Goal: Transaction & Acquisition: Purchase product/service

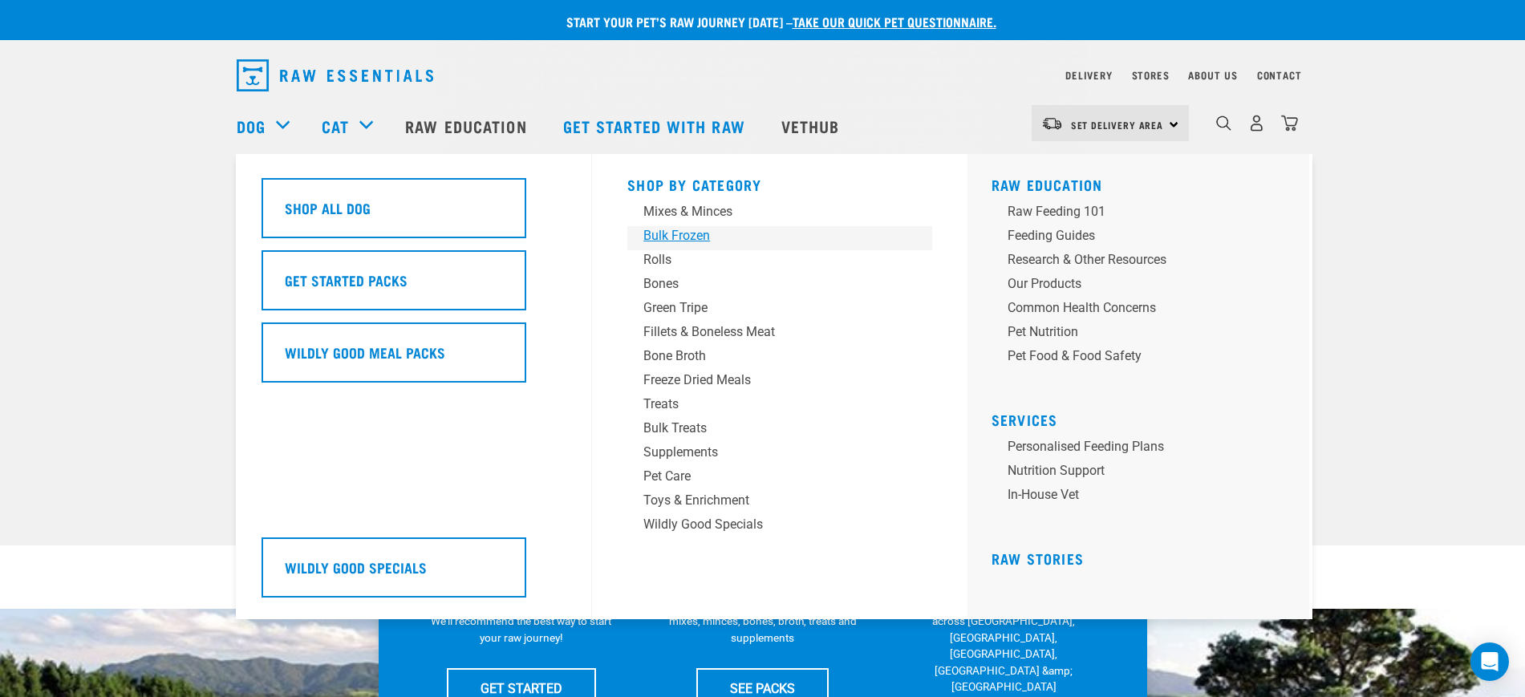
click at [677, 233] on div "Bulk Frozen" at bounding box center [768, 235] width 250 height 19
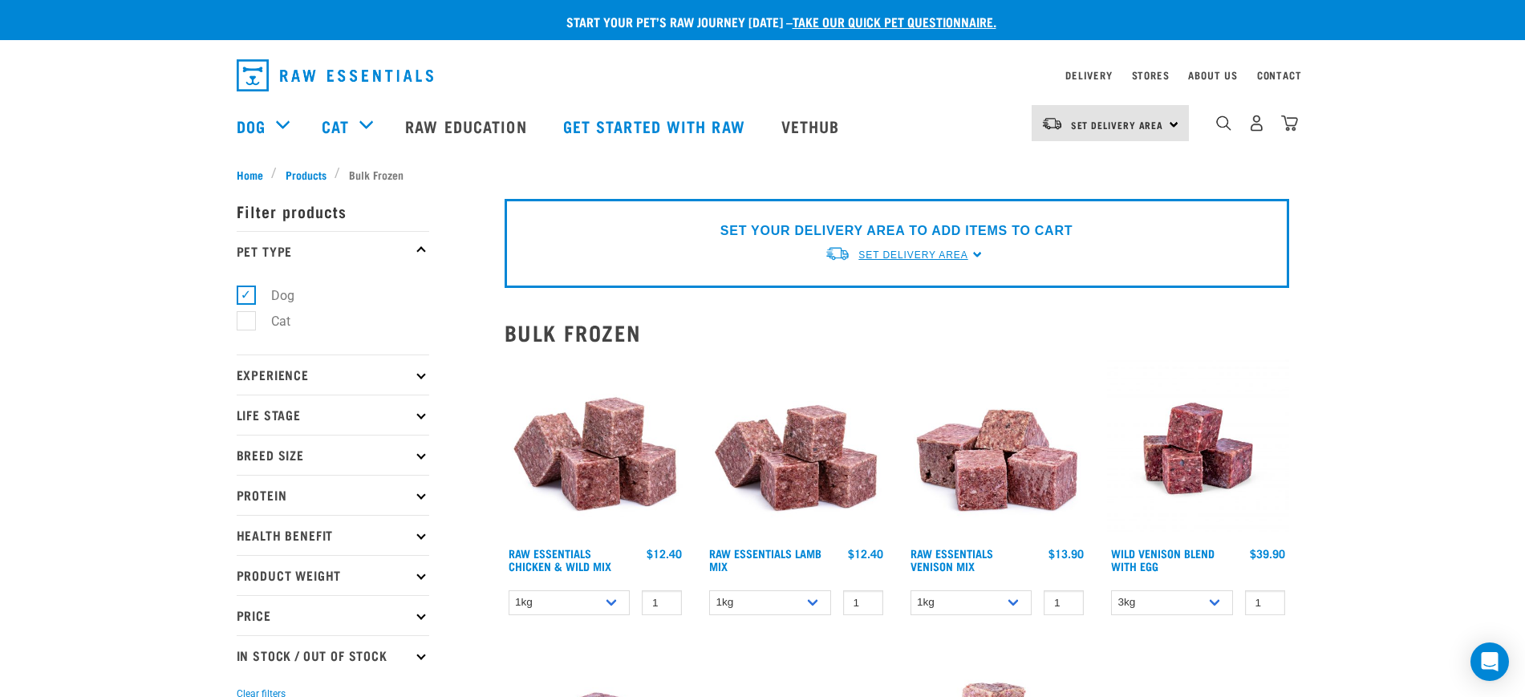
click at [934, 251] on span "Set Delivery Area" at bounding box center [912, 254] width 109 height 11
click at [879, 302] on link "[GEOGRAPHIC_DATA]" at bounding box center [905, 292] width 160 height 26
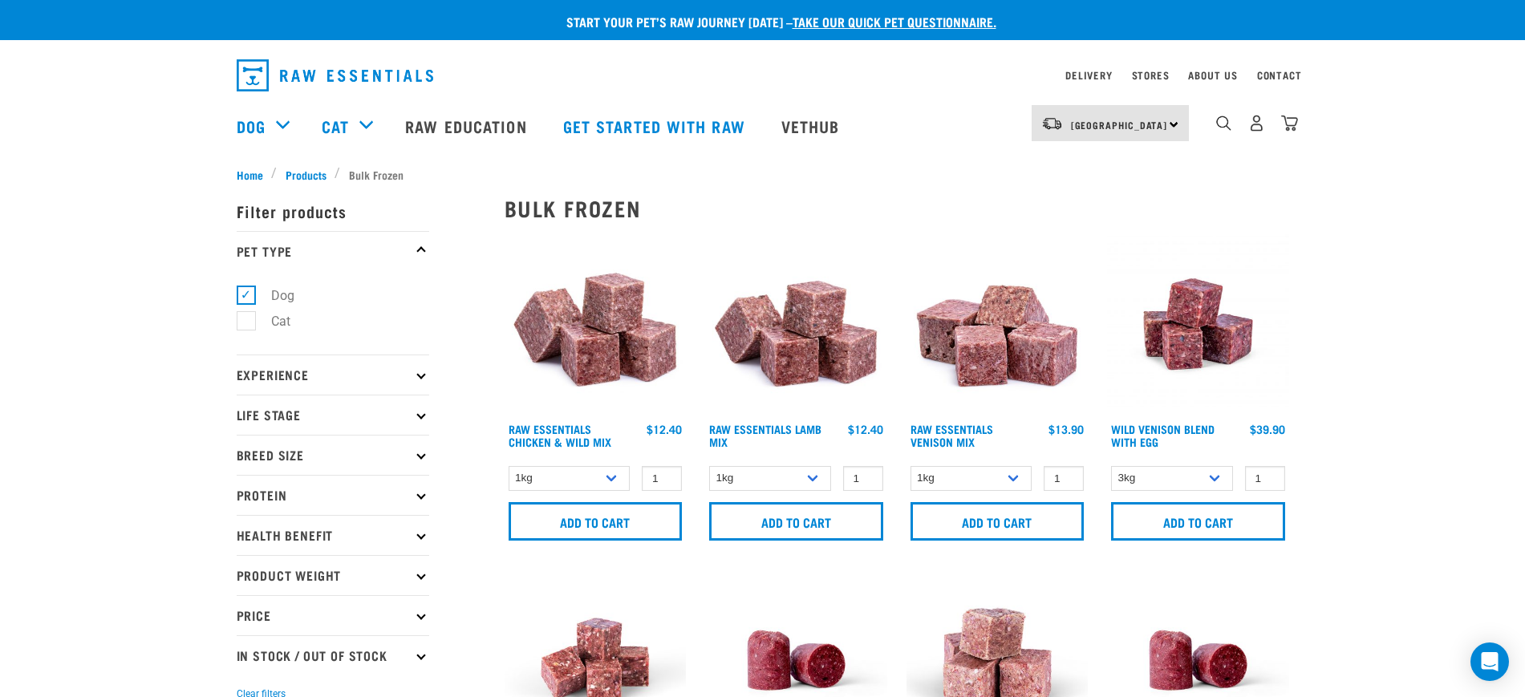
click at [574, 63] on div "dropdown navigation" at bounding box center [620, 75] width 767 height 45
click at [782, 479] on select "1kg 3kg Bulk (10kg)" at bounding box center [770, 478] width 122 height 25
select select "758"
click at [709, 466] on select "1kg 3kg Bulk (10kg)" at bounding box center [770, 478] width 122 height 25
click at [812, 522] on input "Add to cart" at bounding box center [796, 521] width 174 height 39
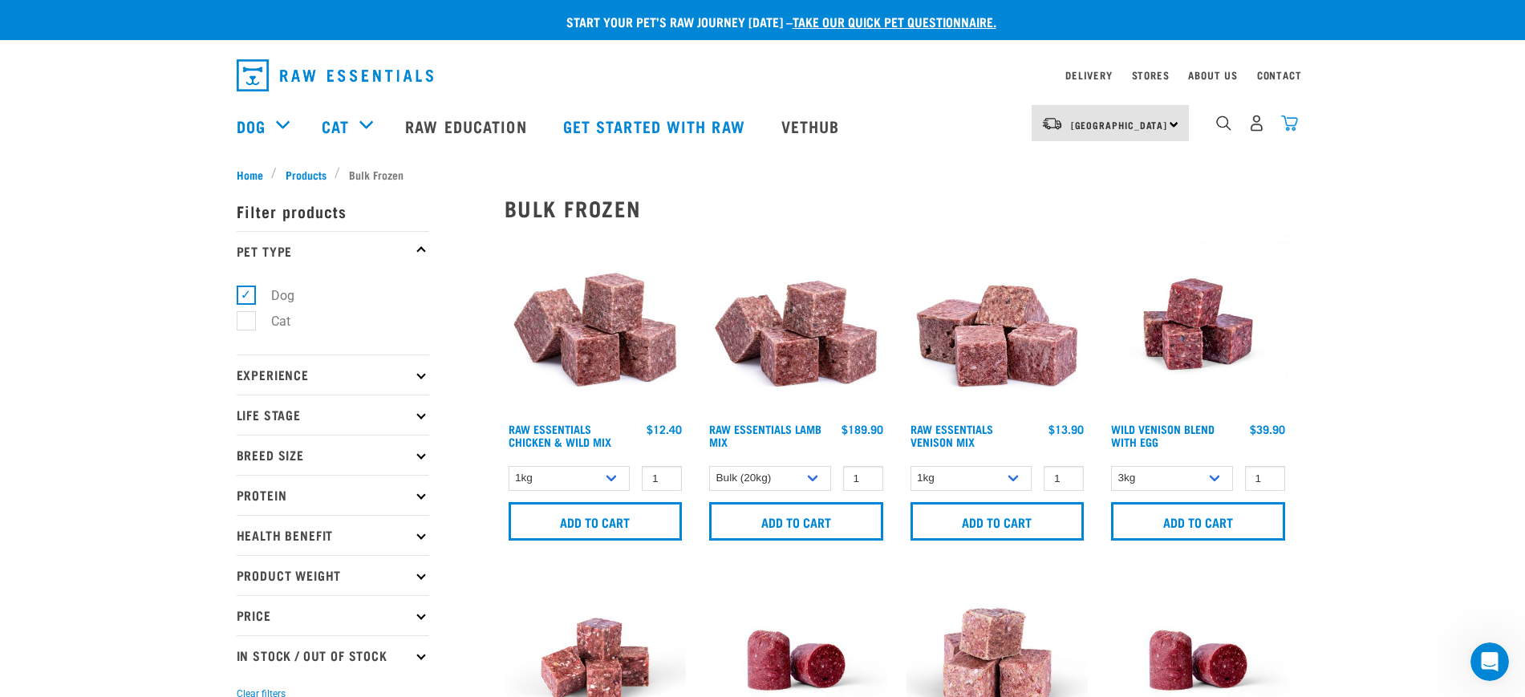
click at [1284, 132] on img "dropdown navigation" at bounding box center [1289, 123] width 17 height 17
click at [1296, 128] on img "dropdown navigation" at bounding box center [1289, 123] width 17 height 17
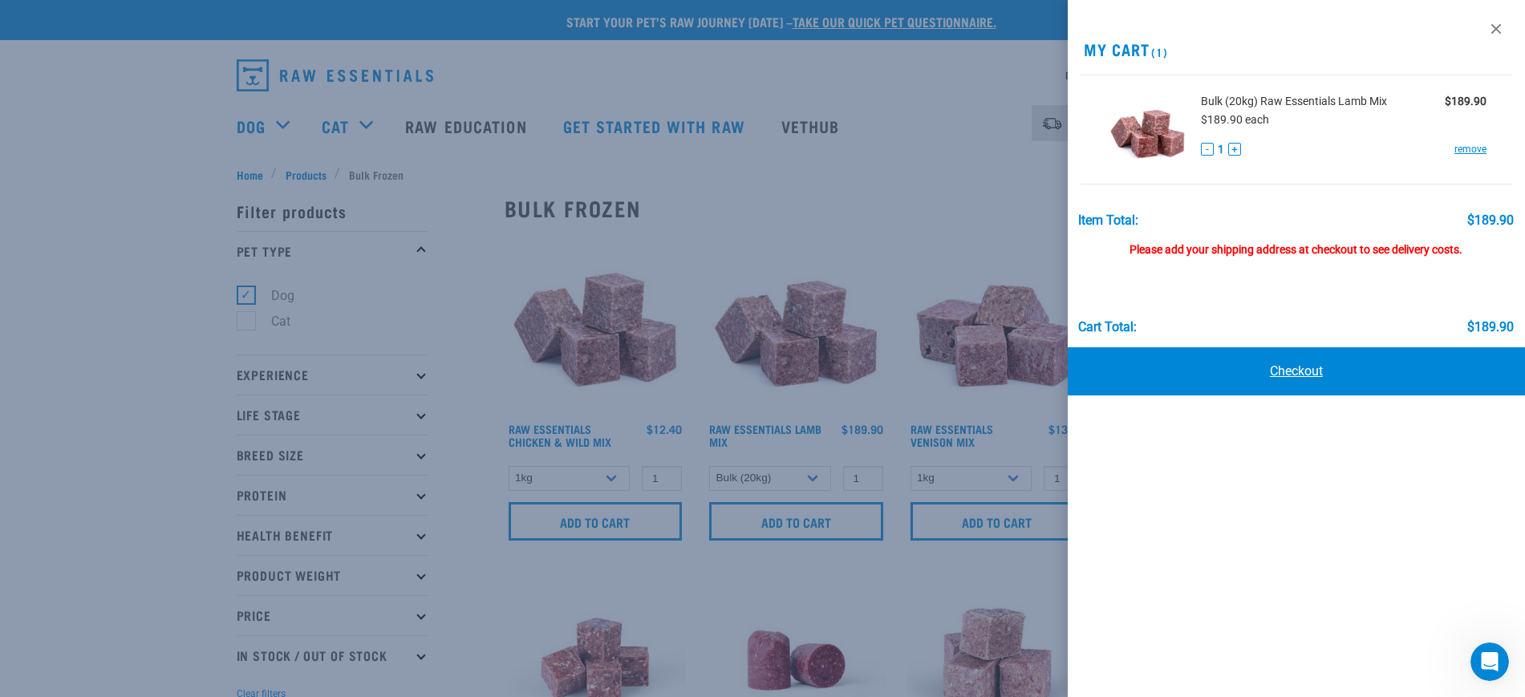
click at [1288, 363] on link "Checkout" at bounding box center [1296, 371] width 457 height 48
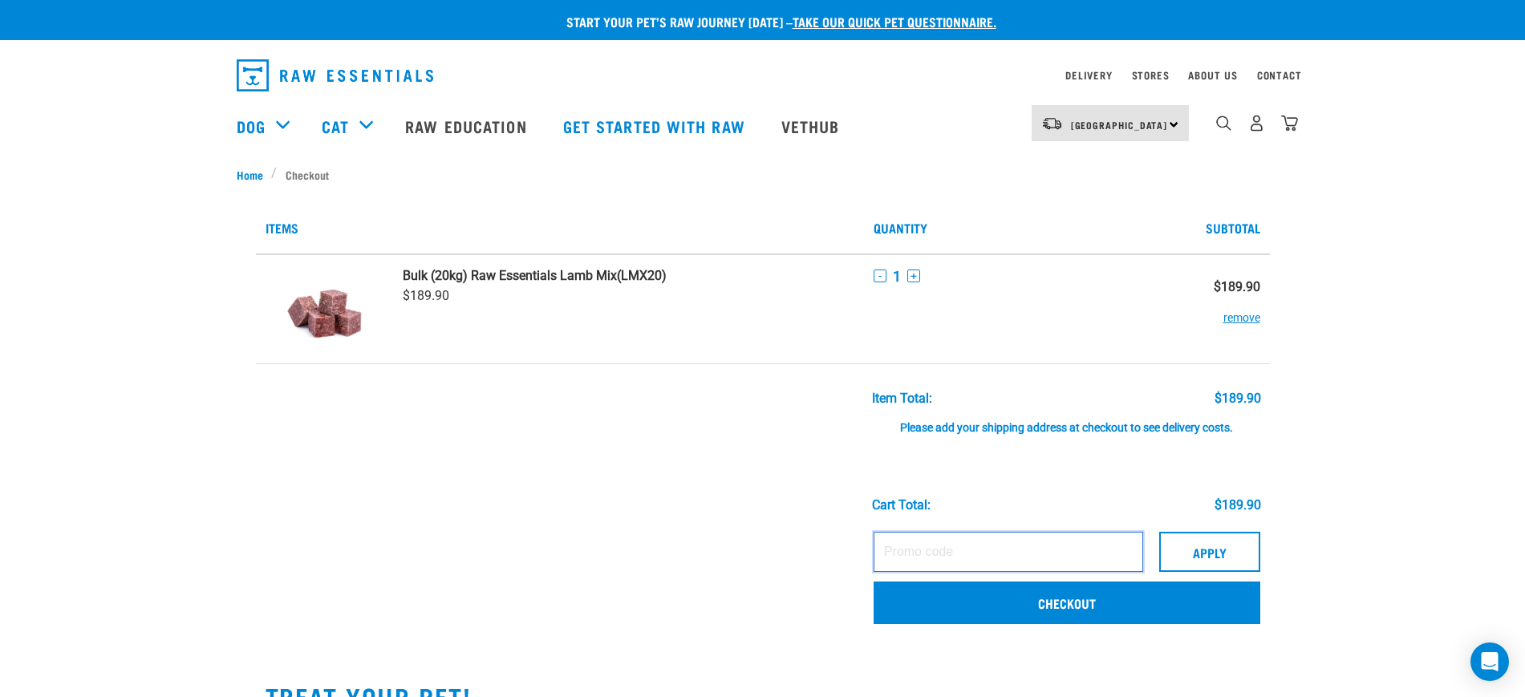
click at [931, 549] on input "text" at bounding box center [1009, 552] width 270 height 40
paste input "ABBYLEACHSORRY"
drag, startPoint x: 1004, startPoint y: 549, endPoint x: 959, endPoint y: 552, distance: 45.0
click at [959, 552] on input "ABBYLEACHSORRY" at bounding box center [1009, 552] width 270 height 40
type input "ABBYLEACH50"
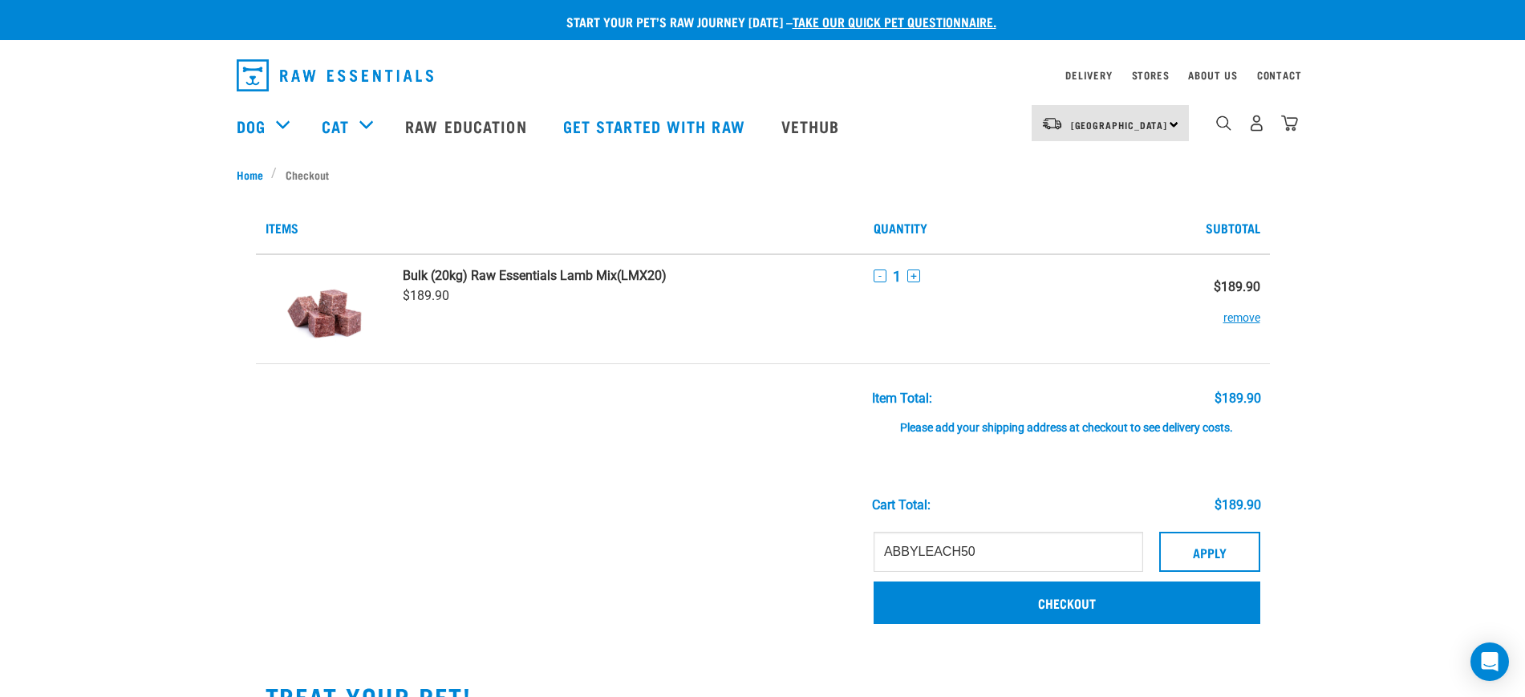
click at [1259, 530] on td "ABBYLEACH50 Apply Checkout" at bounding box center [1067, 580] width 406 height 113
click at [1211, 552] on button "Apply" at bounding box center [1209, 552] width 101 height 40
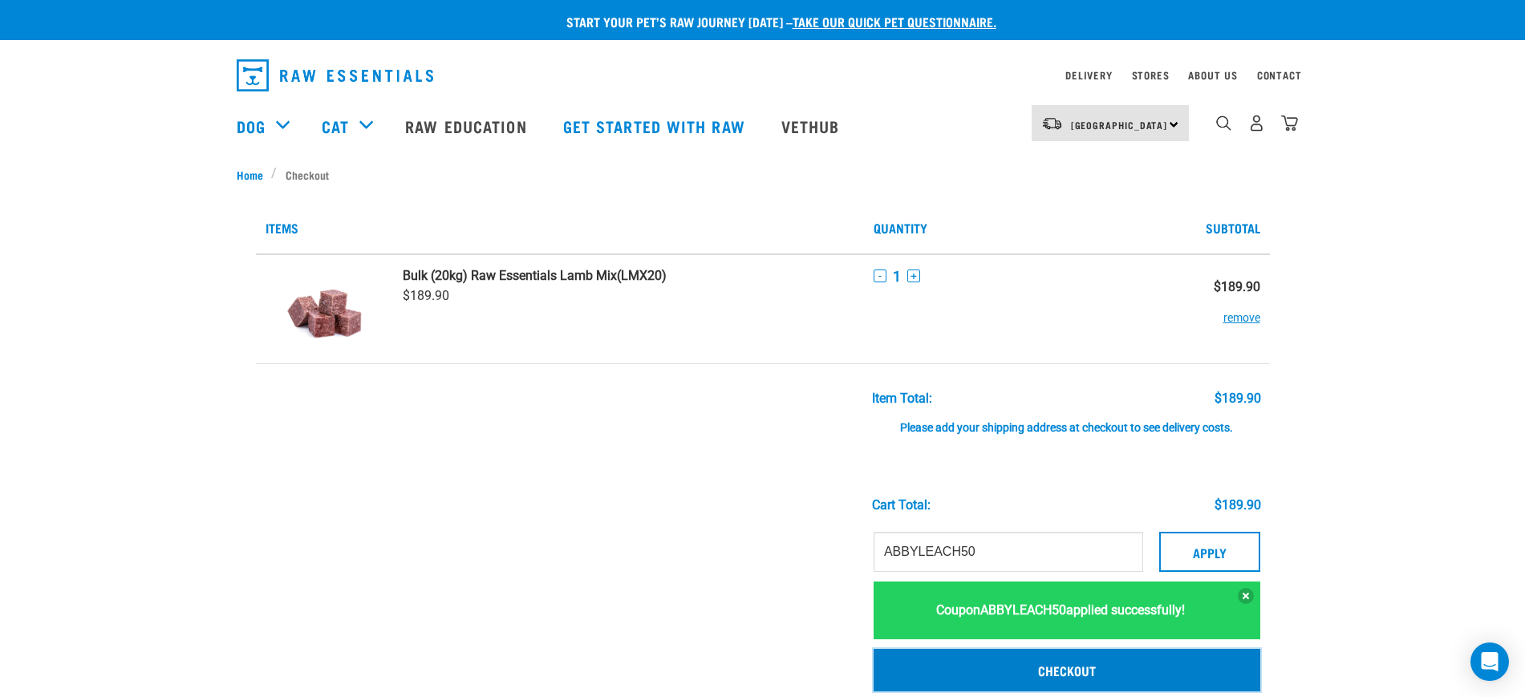
click at [1075, 670] on link "Checkout" at bounding box center [1067, 670] width 387 height 42
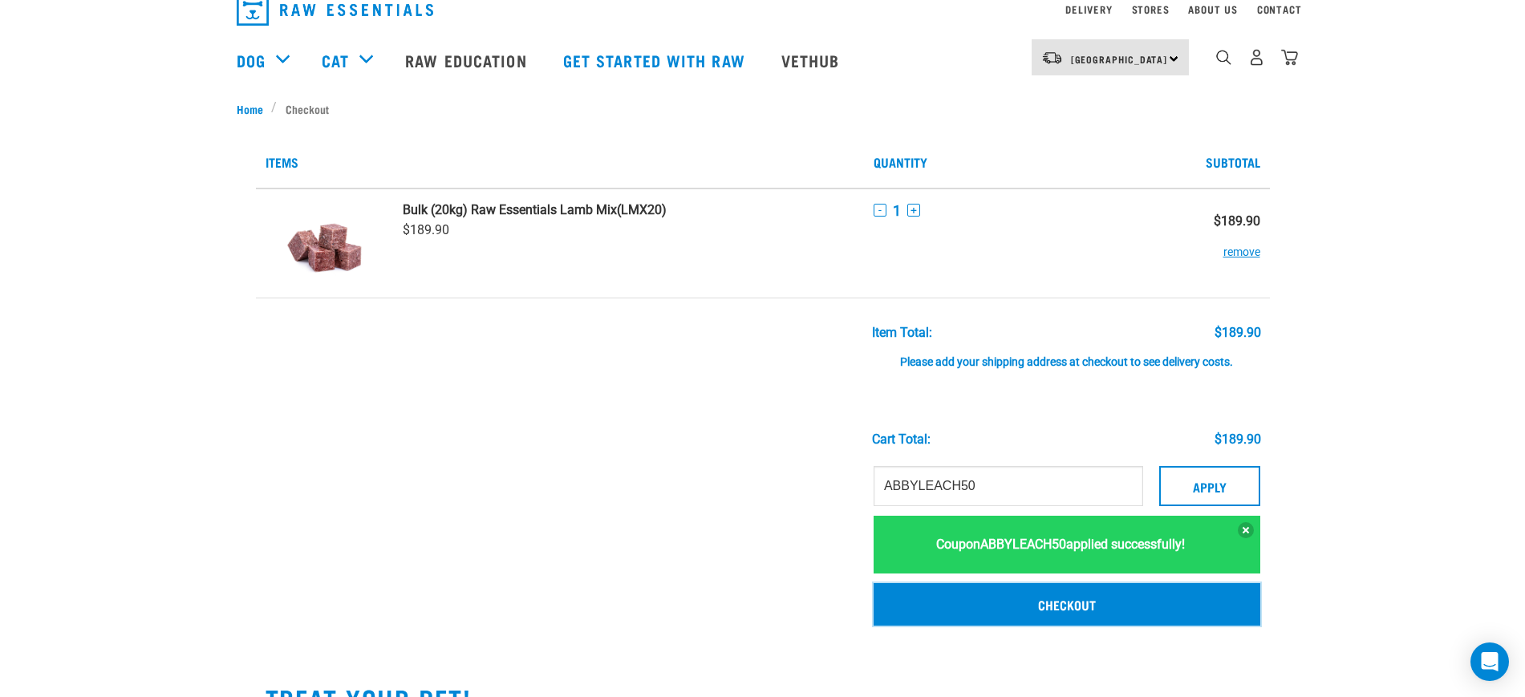
scroll to position [100, 0]
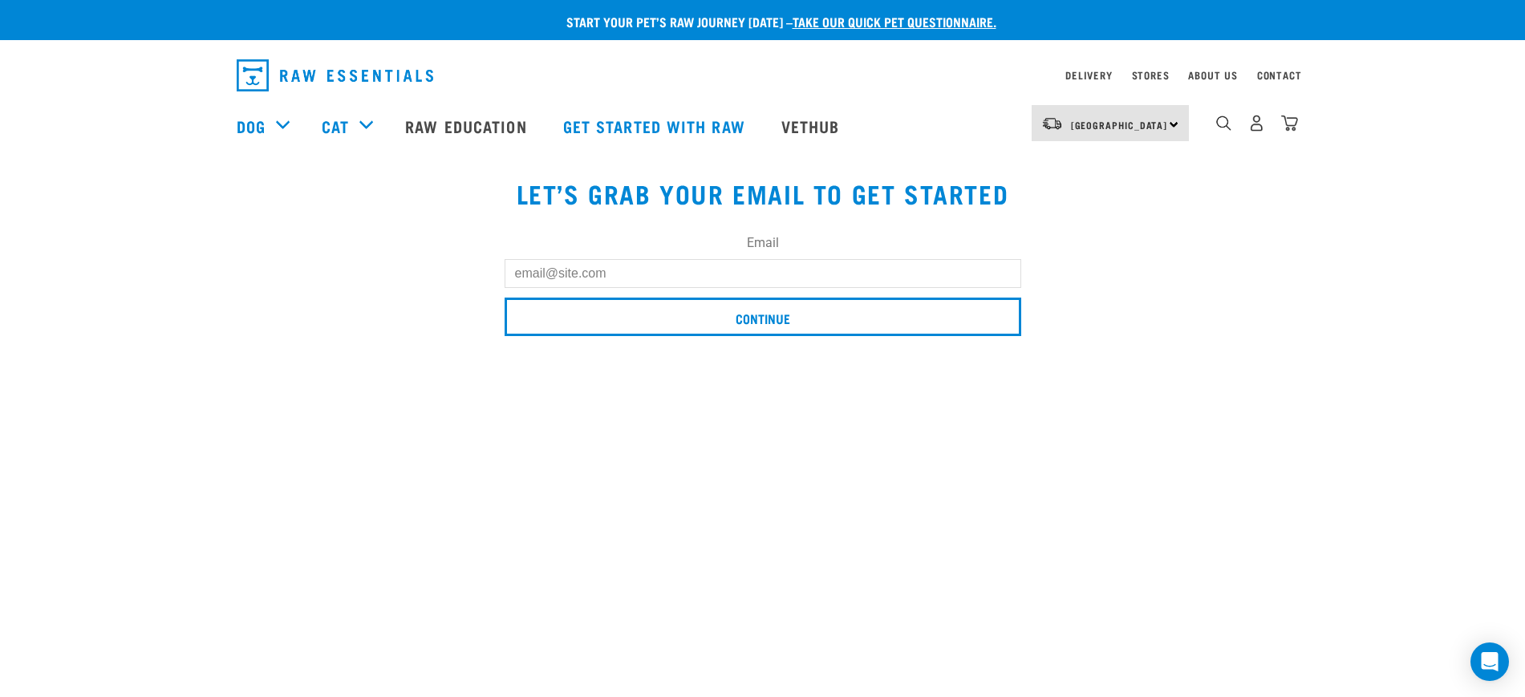
click at [603, 272] on input "Email" at bounding box center [763, 273] width 517 height 29
type input "[EMAIL_ADDRESS][DOMAIN_NAME]"
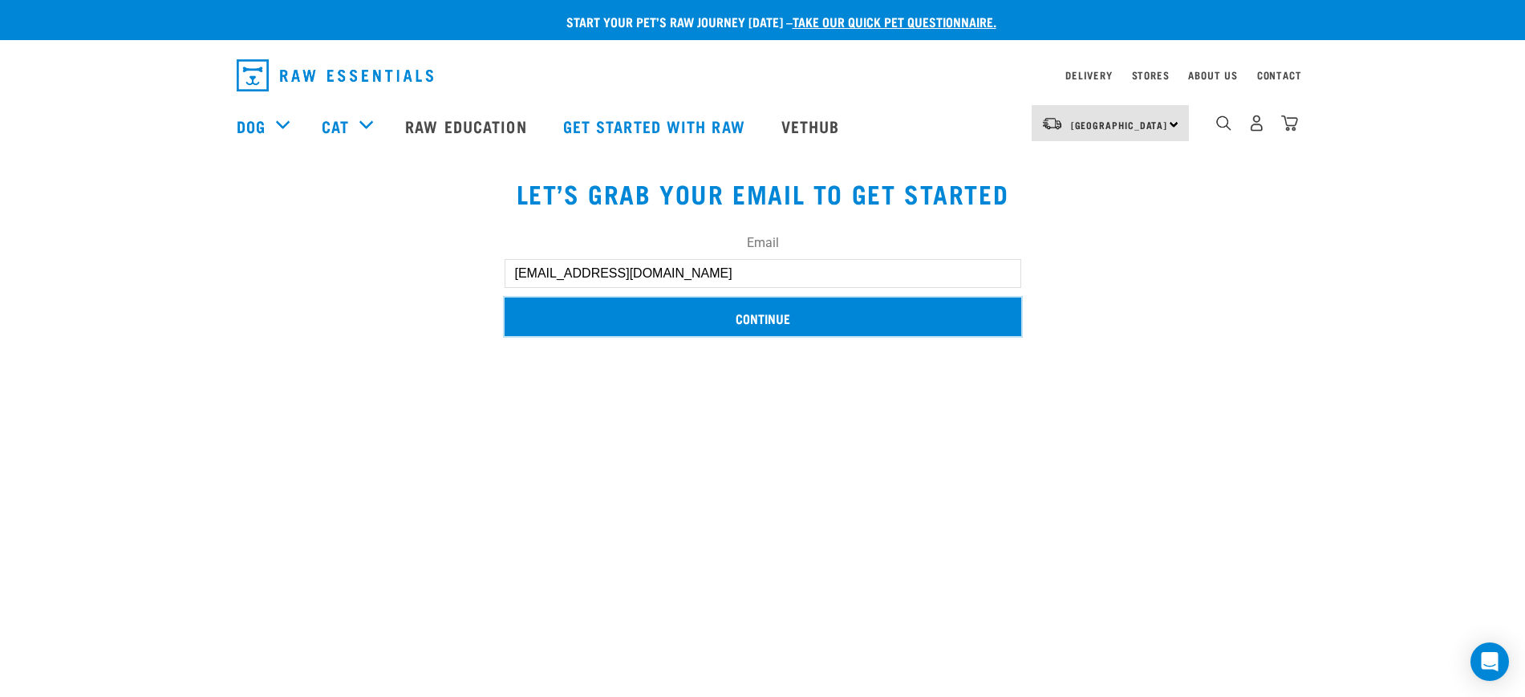
click at [801, 321] on input "Continue" at bounding box center [763, 317] width 517 height 39
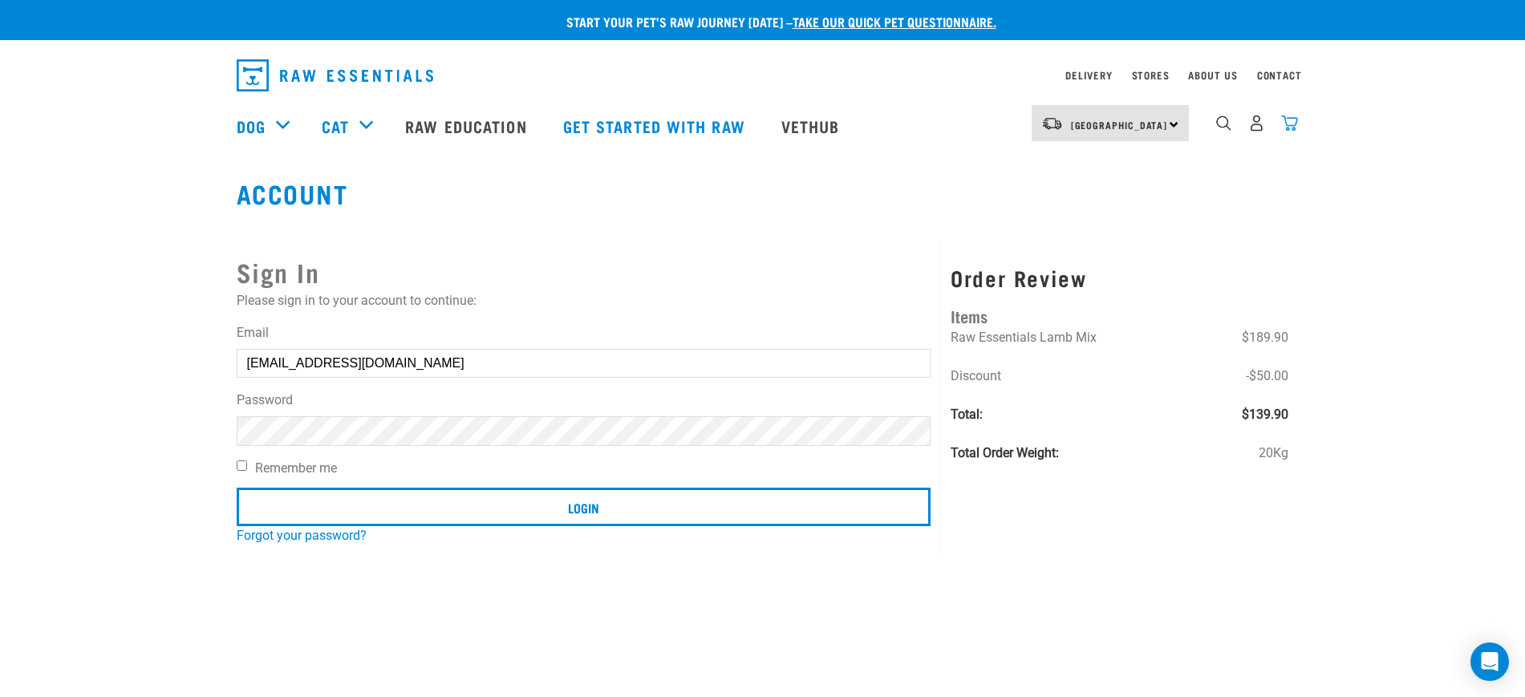
click at [1285, 132] on img "dropdown navigation" at bounding box center [1289, 123] width 17 height 17
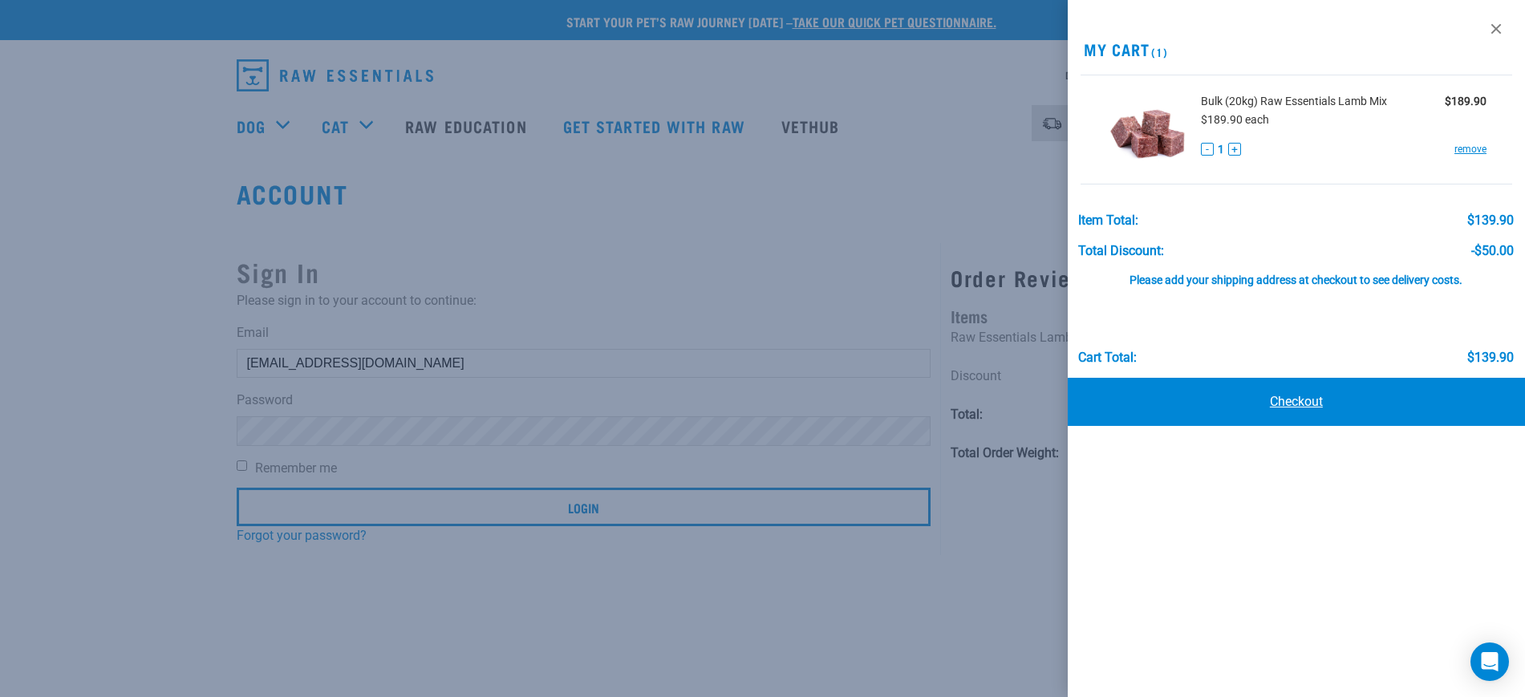
click at [1281, 404] on link "Checkout" at bounding box center [1296, 402] width 457 height 48
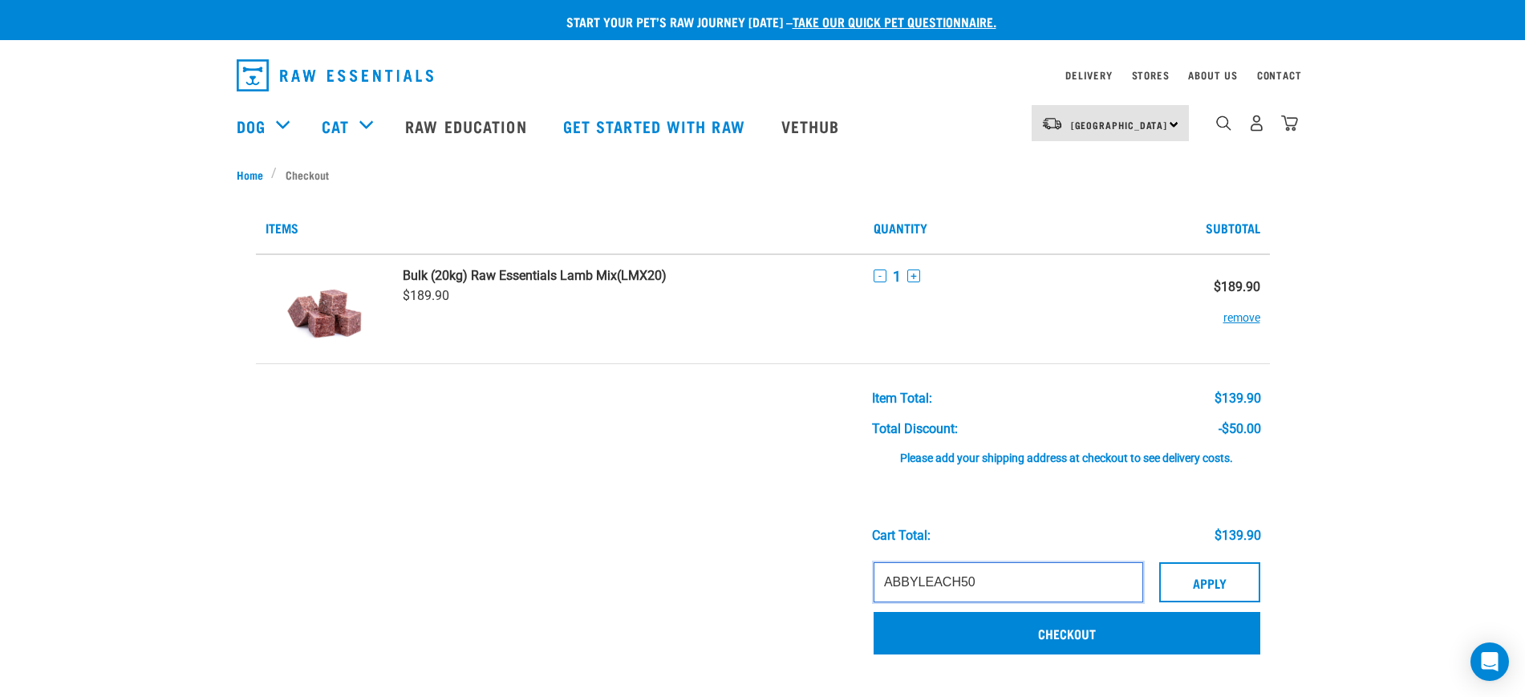
drag, startPoint x: 1012, startPoint y: 574, endPoint x: 760, endPoint y: 583, distance: 252.1
click at [779, 570] on tr "ABBYLEACH50 Apply Checkout" at bounding box center [763, 610] width 1014 height 113
click at [1235, 591] on button "Apply" at bounding box center [1209, 582] width 101 height 40
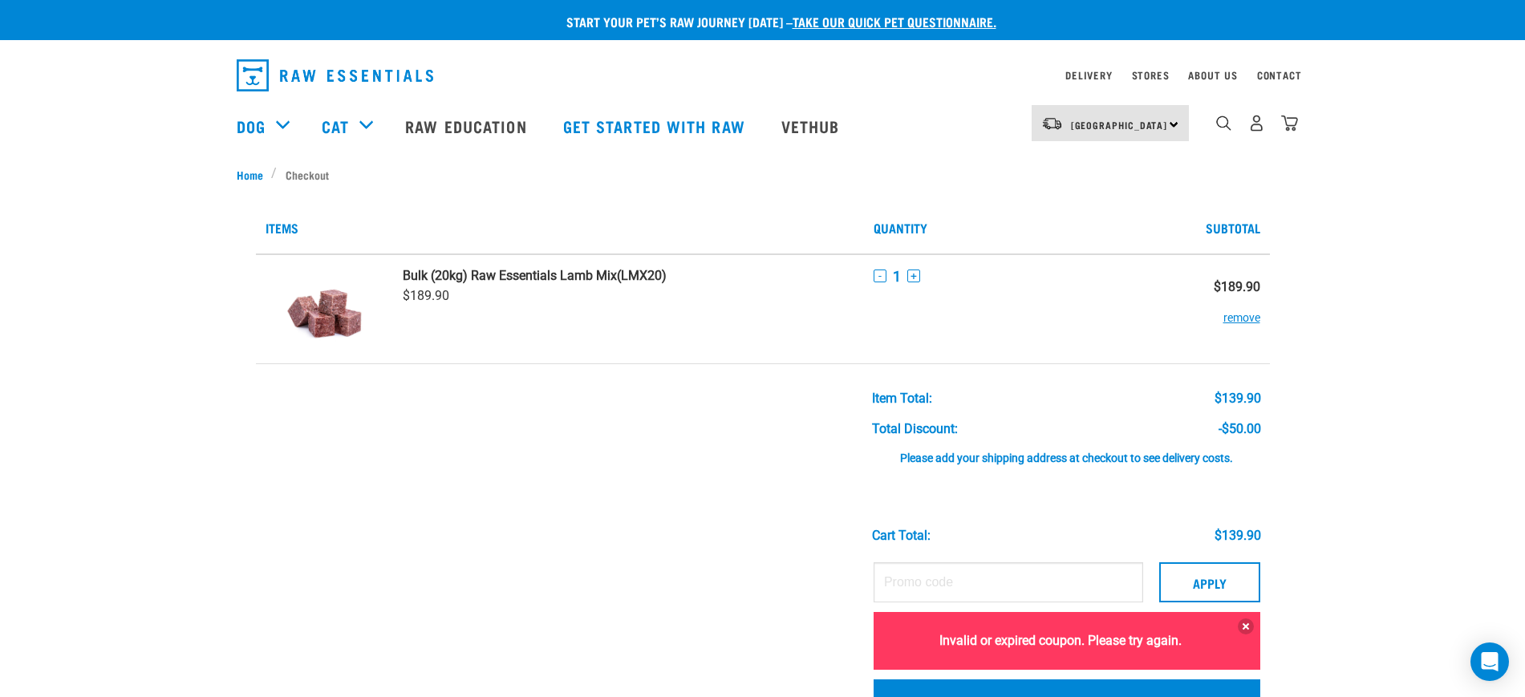
click at [1288, 103] on div "1" at bounding box center [1244, 126] width 110 height 64
click at [282, 67] on img "dropdown navigation" at bounding box center [335, 75] width 197 height 32
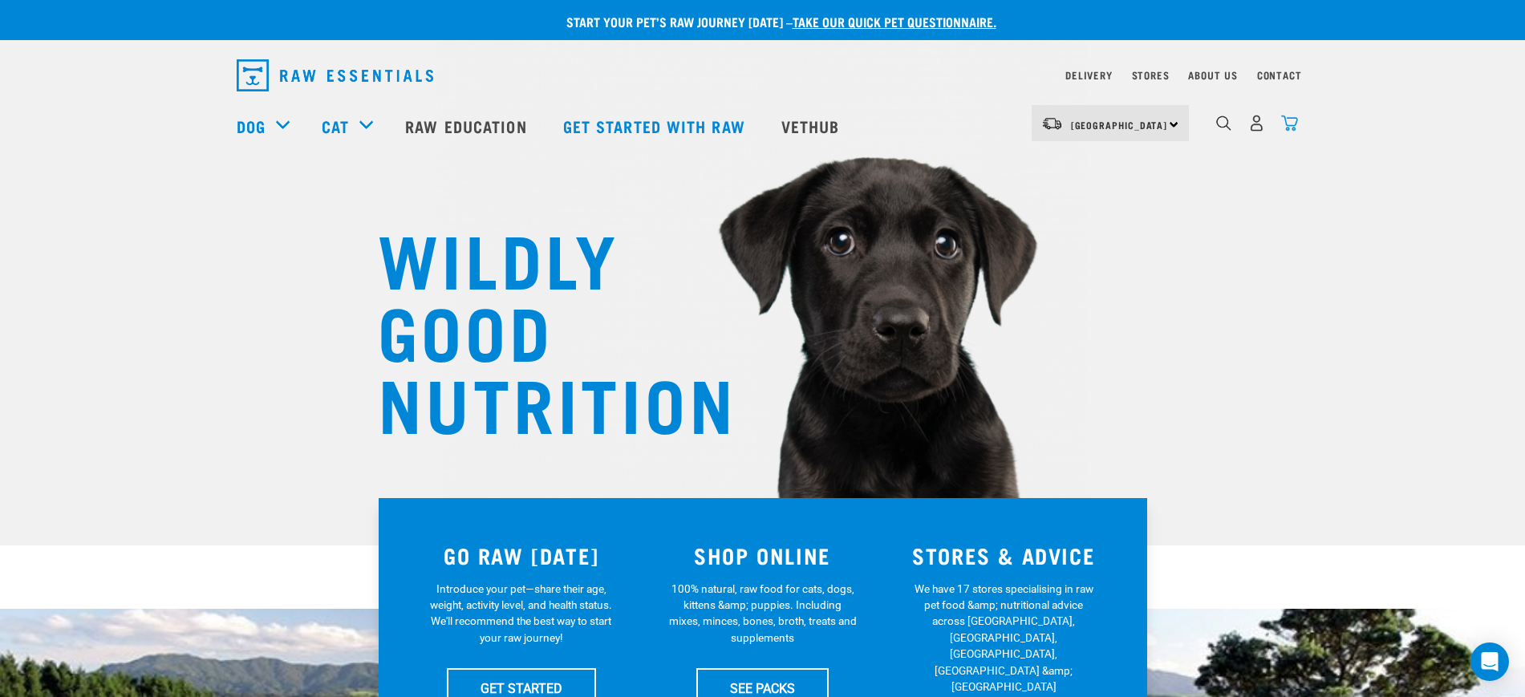
click at [1292, 128] on img "dropdown navigation" at bounding box center [1289, 123] width 17 height 17
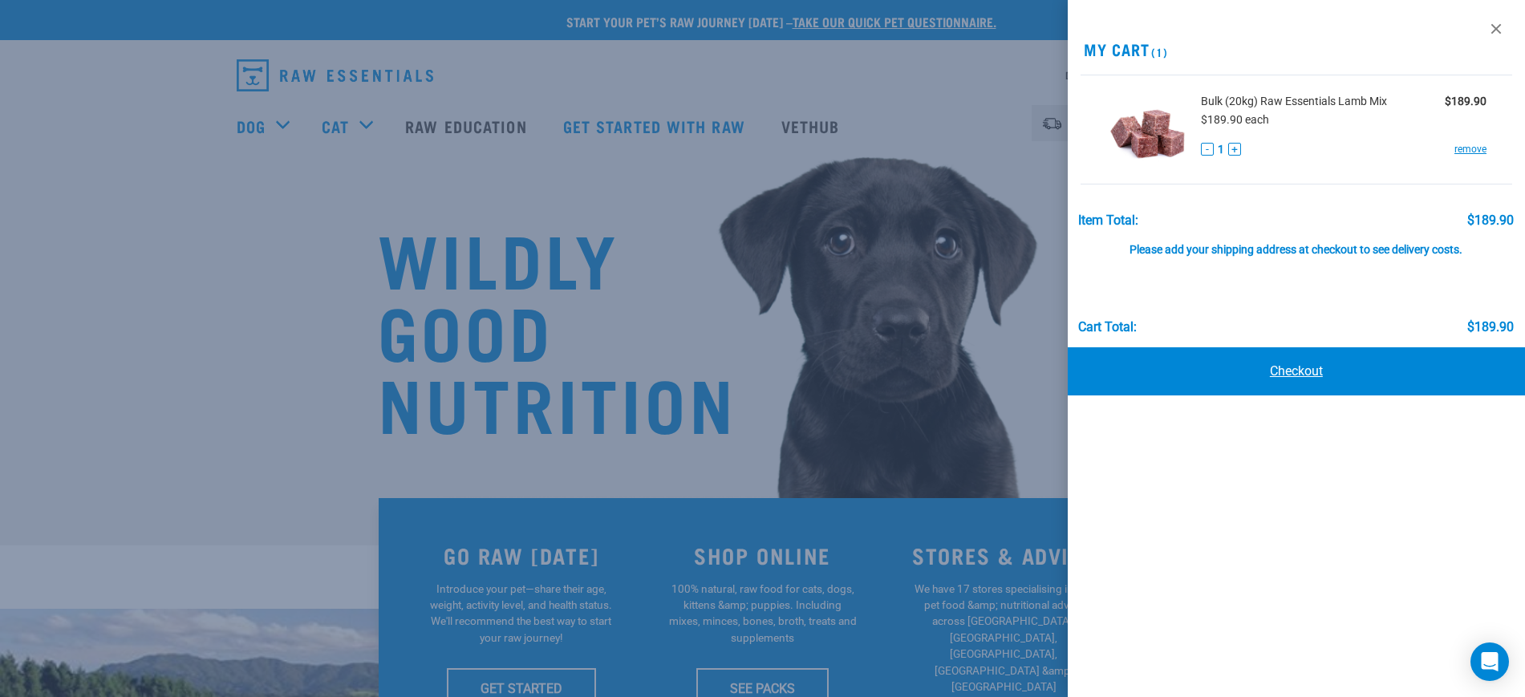
click at [1260, 356] on link "Checkout" at bounding box center [1296, 371] width 457 height 48
